Goal: Information Seeking & Learning: Learn about a topic

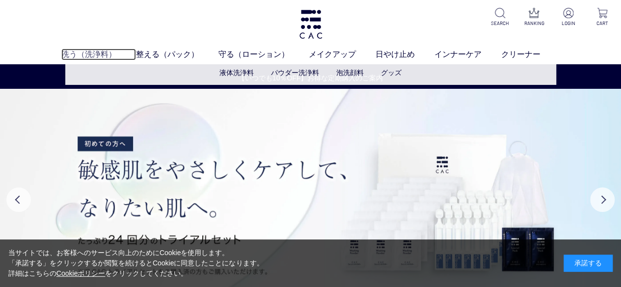
click at [87, 55] on link "洗う（洗浄料）" at bounding box center [98, 55] width 75 height 12
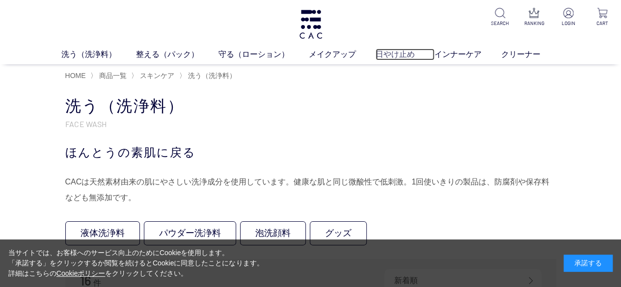
click at [383, 55] on link "日やけ止め" at bounding box center [405, 55] width 59 height 12
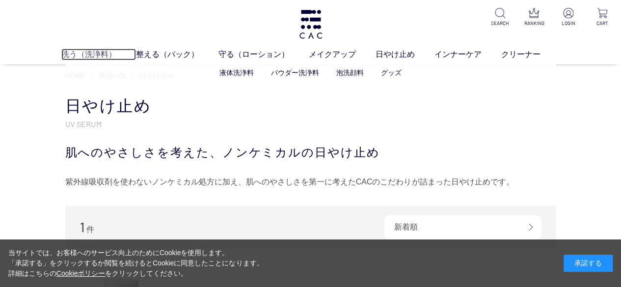
click at [75, 57] on link "洗う（洗浄料）" at bounding box center [98, 55] width 75 height 12
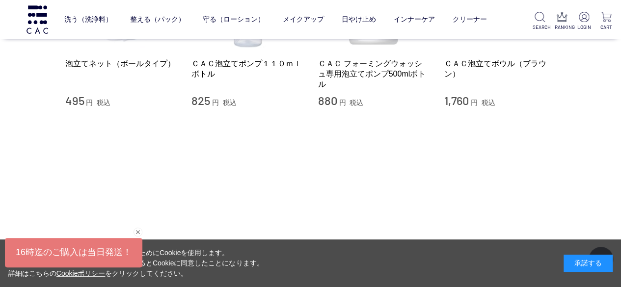
scroll to position [1039, 0]
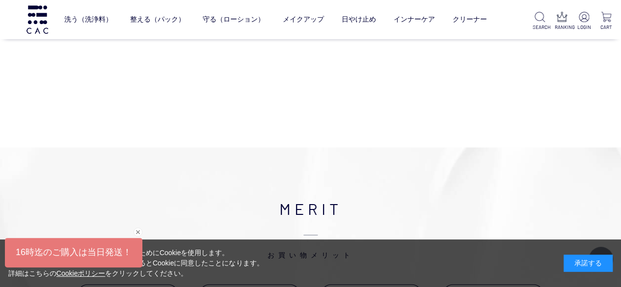
click at [371, 137] on div "洗う（洗浄料） 液体洗浄料 パウダー洗浄料 泡洗顔料 グッズ 整える（パック） フェイスパック ヘアパック 守る（ローション） 保湿化粧水 柔軟化粧水 美容液…" at bounding box center [310, 56] width 621 height 2190
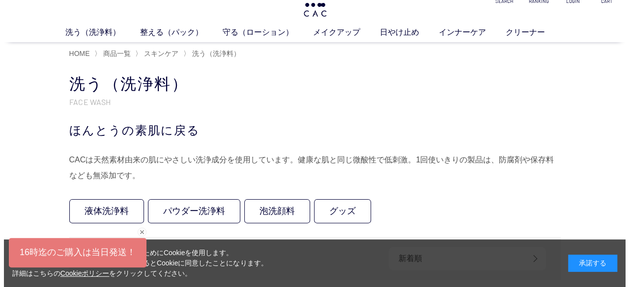
scroll to position [0, 0]
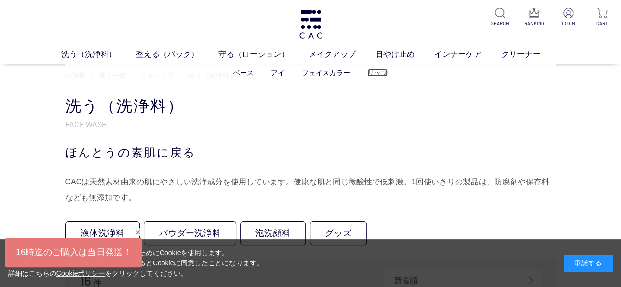
click at [384, 73] on link "リップ" at bounding box center [377, 73] width 21 height 8
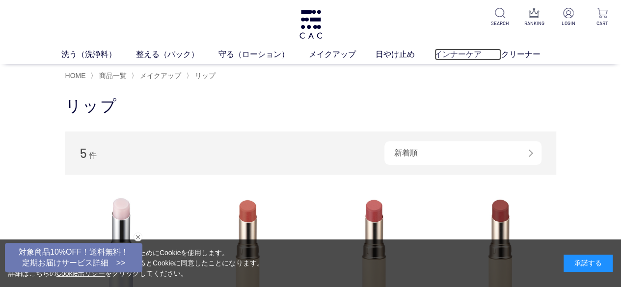
click at [468, 55] on link "インナーケア" at bounding box center [468, 55] width 67 height 12
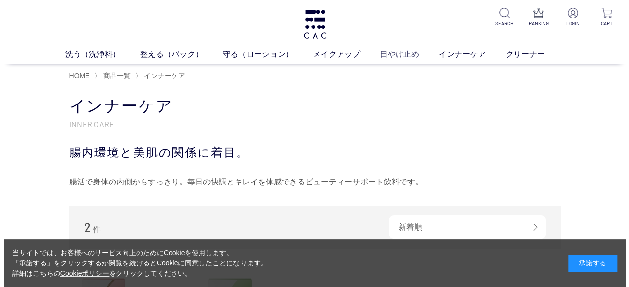
scroll to position [0, 0]
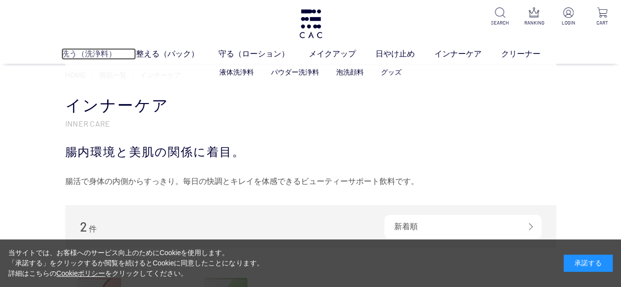
click at [72, 54] on link "洗う（洗浄料）" at bounding box center [98, 54] width 75 height 12
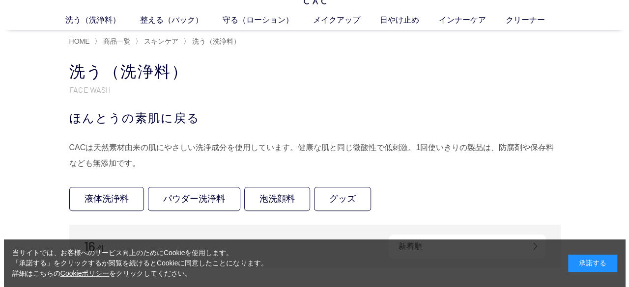
scroll to position [34, 0]
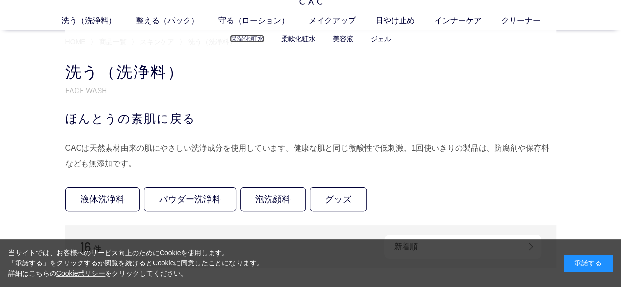
click at [256, 37] on link "保湿化粧水" at bounding box center [247, 39] width 34 height 8
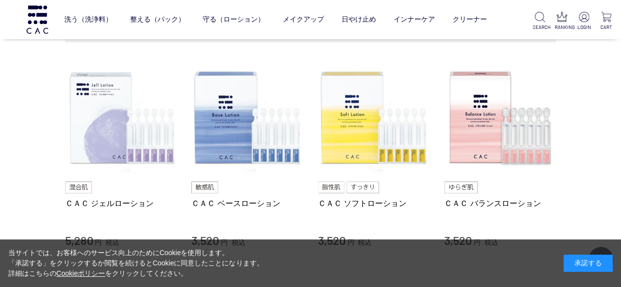
scroll to position [135, 0]
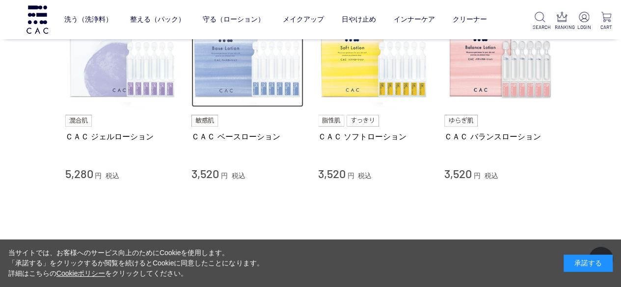
click at [249, 94] on img at bounding box center [248, 52] width 112 height 112
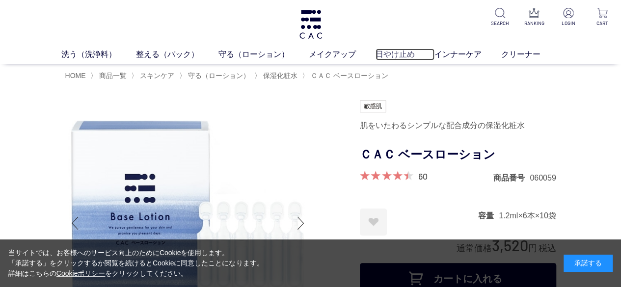
click at [400, 53] on link "日やけ止め" at bounding box center [405, 55] width 59 height 12
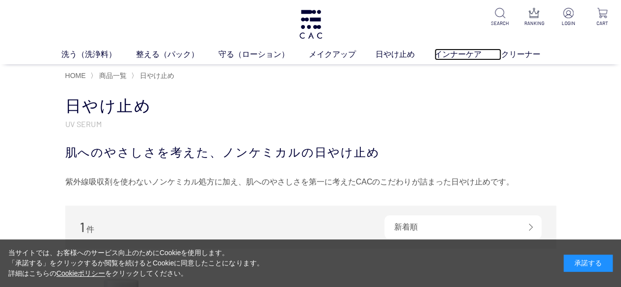
click at [450, 53] on link "インナーケア" at bounding box center [468, 55] width 67 height 12
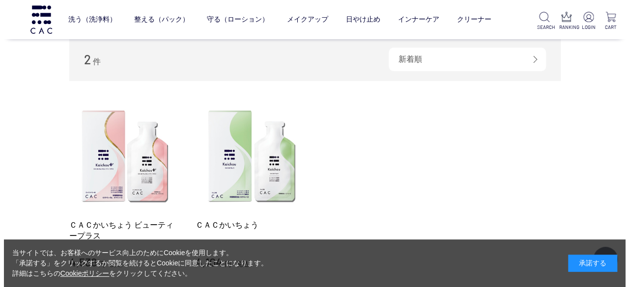
scroll to position [99, 0]
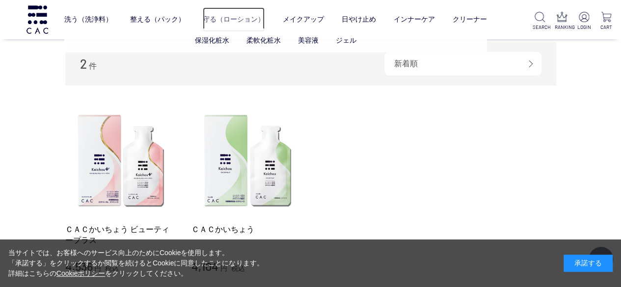
click at [237, 25] on link "守る（ローション）" at bounding box center [234, 19] width 62 height 25
